Goal: Find specific page/section: Find specific page/section

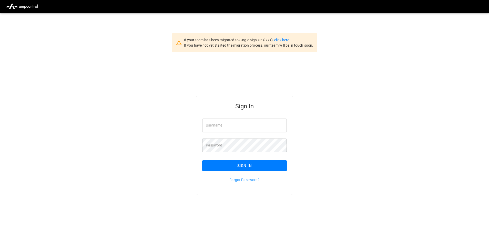
type input "**********"
click at [234, 167] on button "Sign In" at bounding box center [244, 165] width 85 height 11
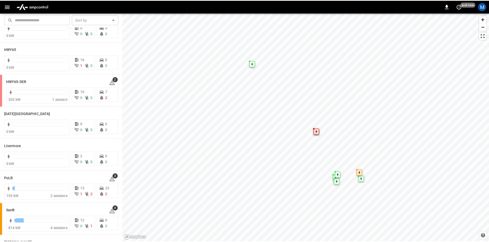
scroll to position [51, 0]
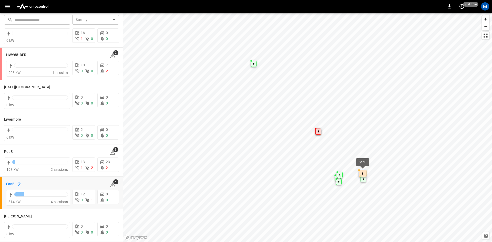
click at [15, 184] on h6 "SanB" at bounding box center [10, 184] width 8 height 6
